Goal: Task Accomplishment & Management: Manage account settings

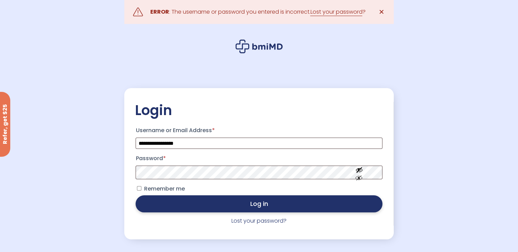
click at [311, 206] on button "Log in" at bounding box center [258, 204] width 246 height 17
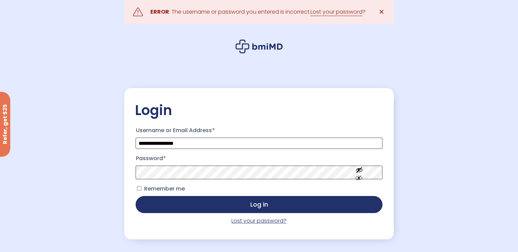
click at [248, 222] on link "Lost your password?" at bounding box center [258, 221] width 55 height 8
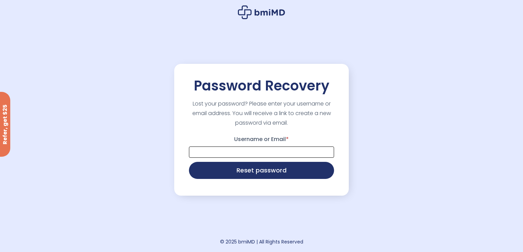
click at [226, 148] on input "Username or Email *" at bounding box center [261, 152] width 145 height 11
type input "**********"
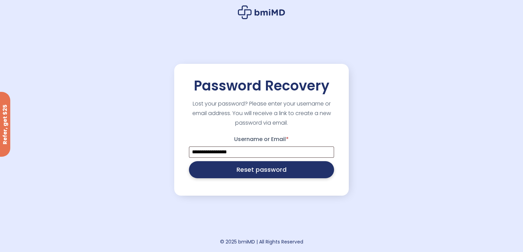
click at [234, 170] on button "Reset password" at bounding box center [261, 169] width 145 height 17
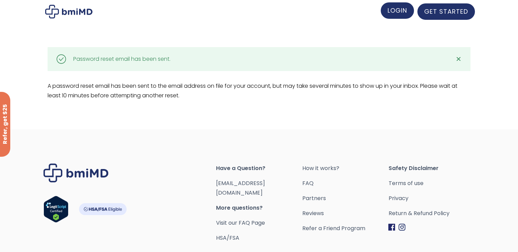
click at [404, 14] on span "LOGIN" at bounding box center [397, 10] width 20 height 9
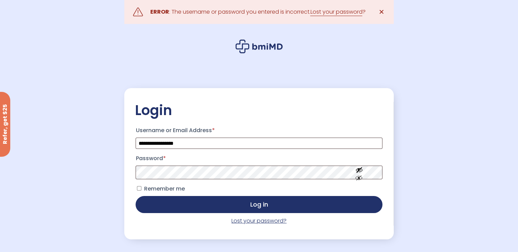
click at [257, 223] on link "Lost your password?" at bounding box center [258, 221] width 55 height 8
